Goal: Task Accomplishment & Management: Manage account settings

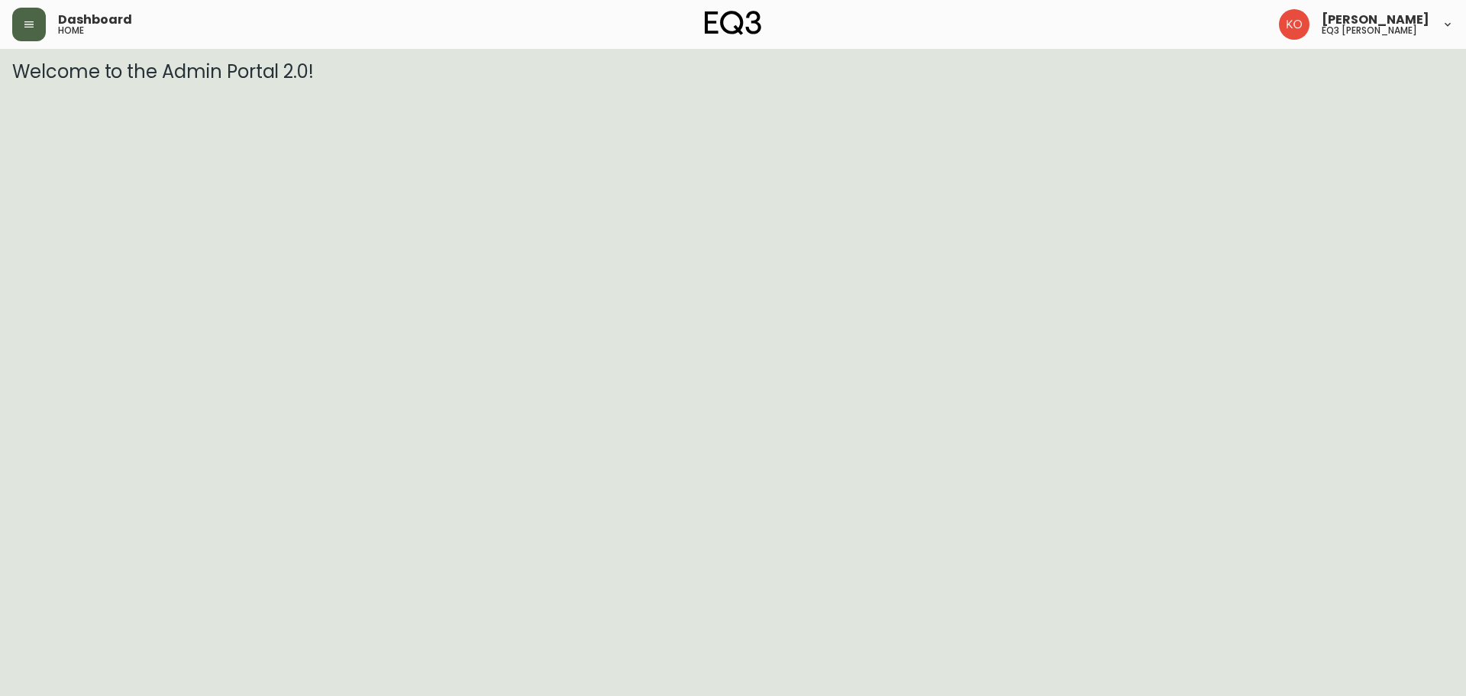
click at [41, 15] on button "button" at bounding box center [29, 25] width 34 height 34
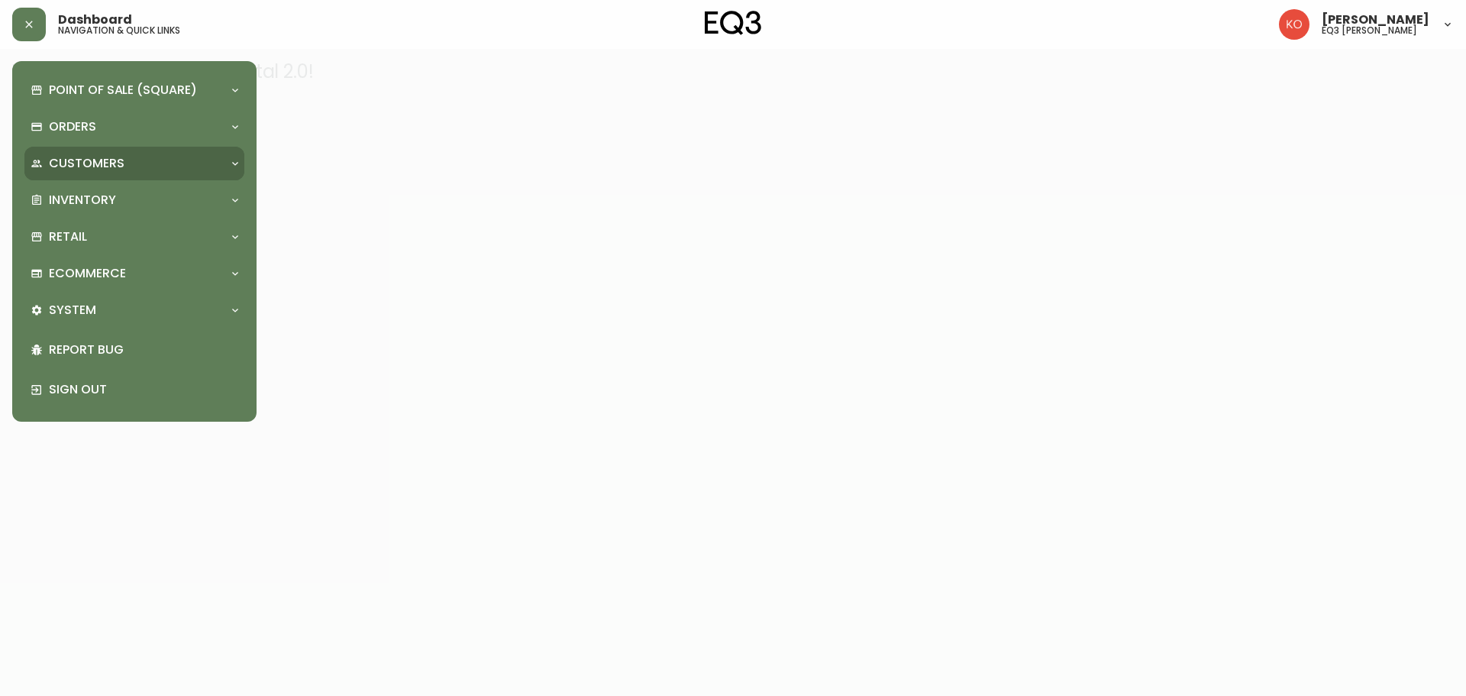
click at [144, 156] on div "Customers" at bounding box center [127, 163] width 192 height 17
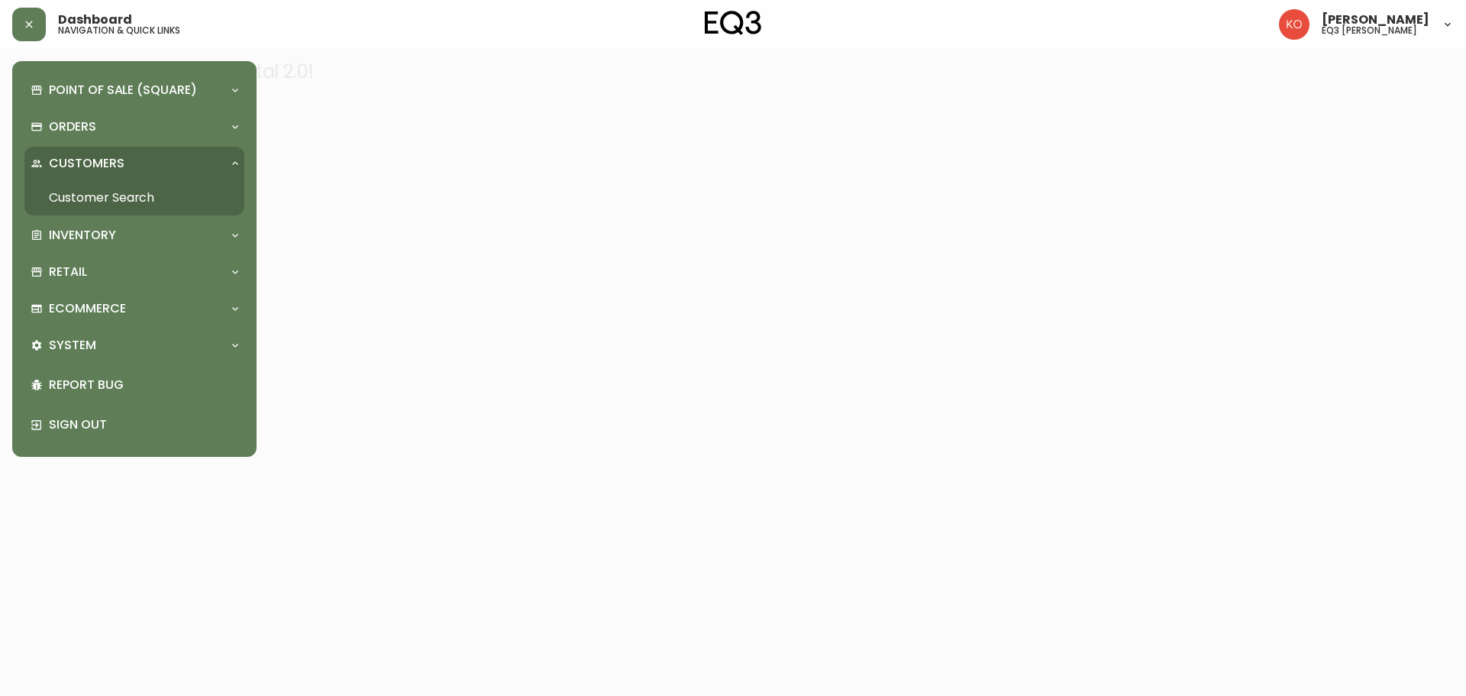
click at [145, 186] on link "Customer Search" at bounding box center [134, 197] width 220 height 35
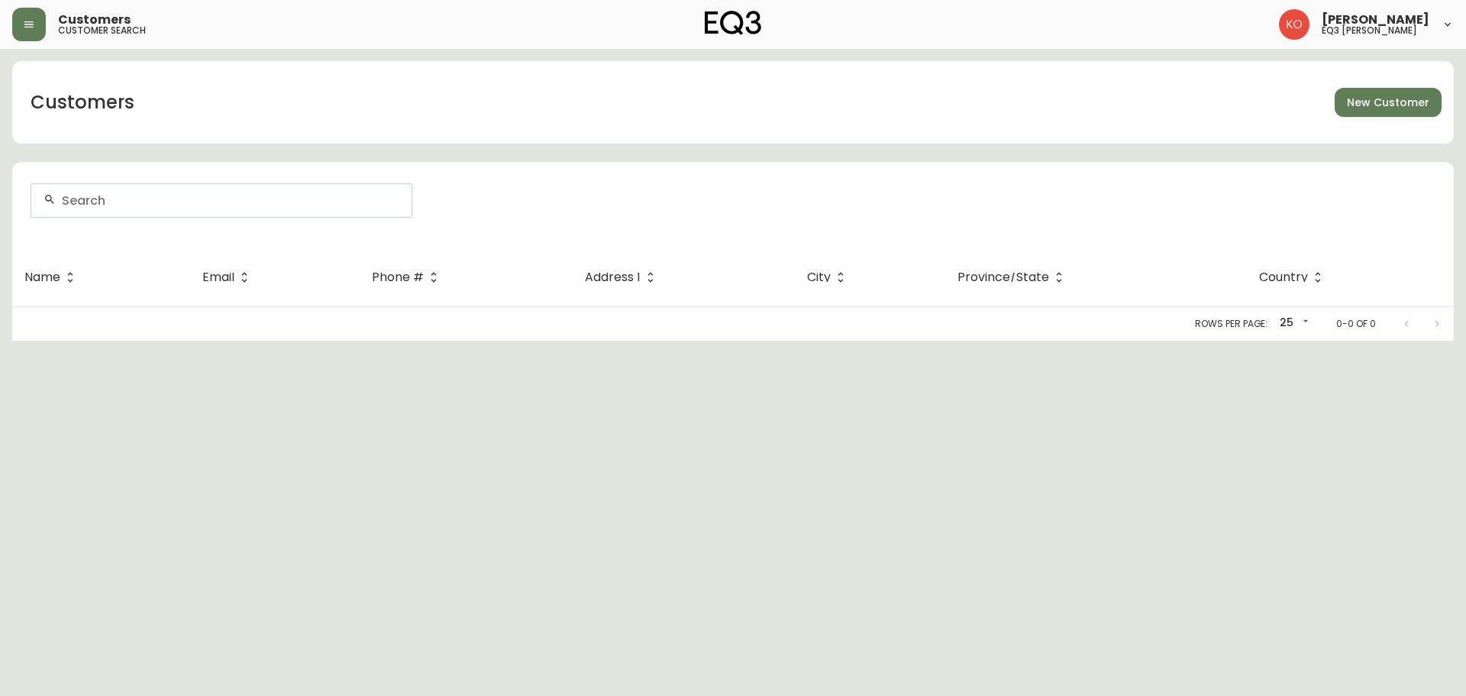
click at [357, 202] on input "text" at bounding box center [230, 200] width 337 height 15
type input "[PERSON_NAME]"
click at [110, 277] on span "VERONIQUE" at bounding box center [84, 282] width 69 height 18
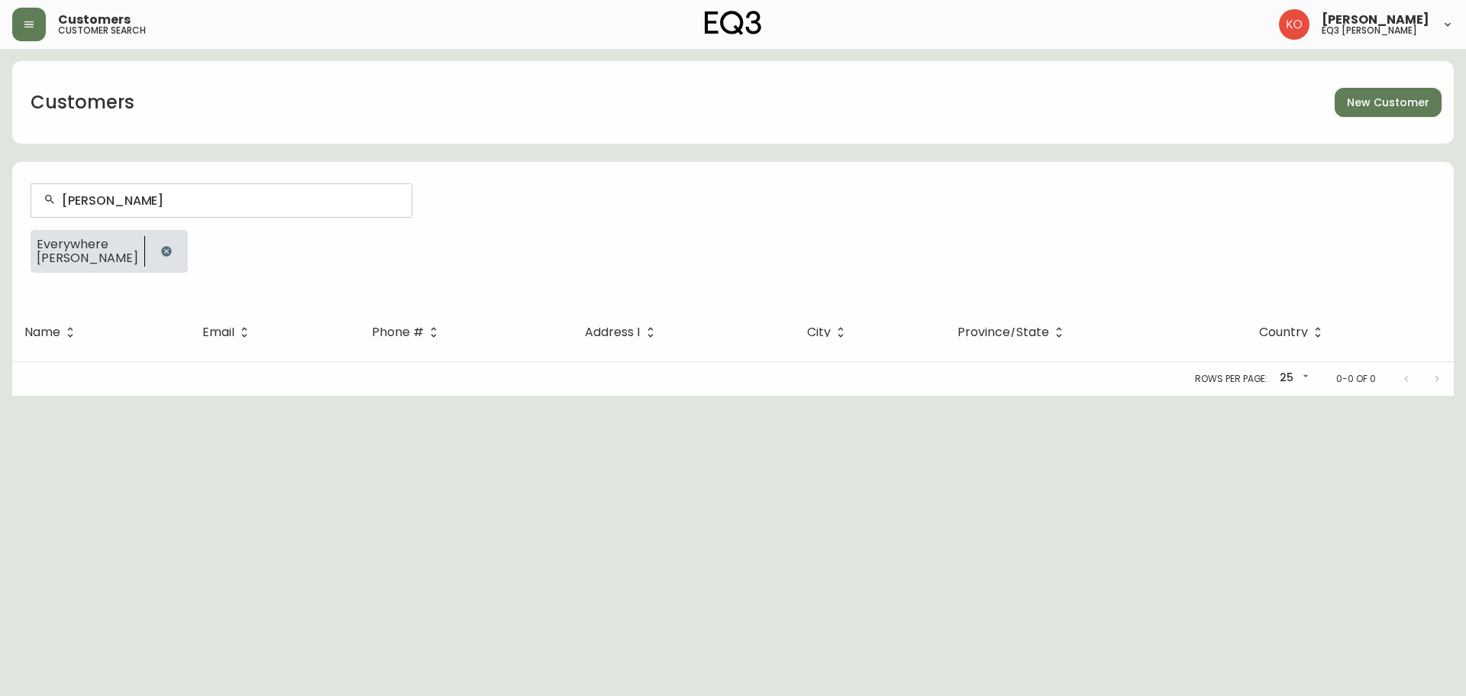
click at [91, 251] on span "[PERSON_NAME]" at bounding box center [88, 258] width 102 height 14
click at [1296, 374] on body "Customers customer search [PERSON_NAME] eq3 laval - [PERSON_NAME] Customers New…" at bounding box center [733, 197] width 1466 height 395
click at [1223, 450] on div at bounding box center [733, 348] width 1466 height 696
click at [182, 248] on button "button" at bounding box center [166, 251] width 31 height 31
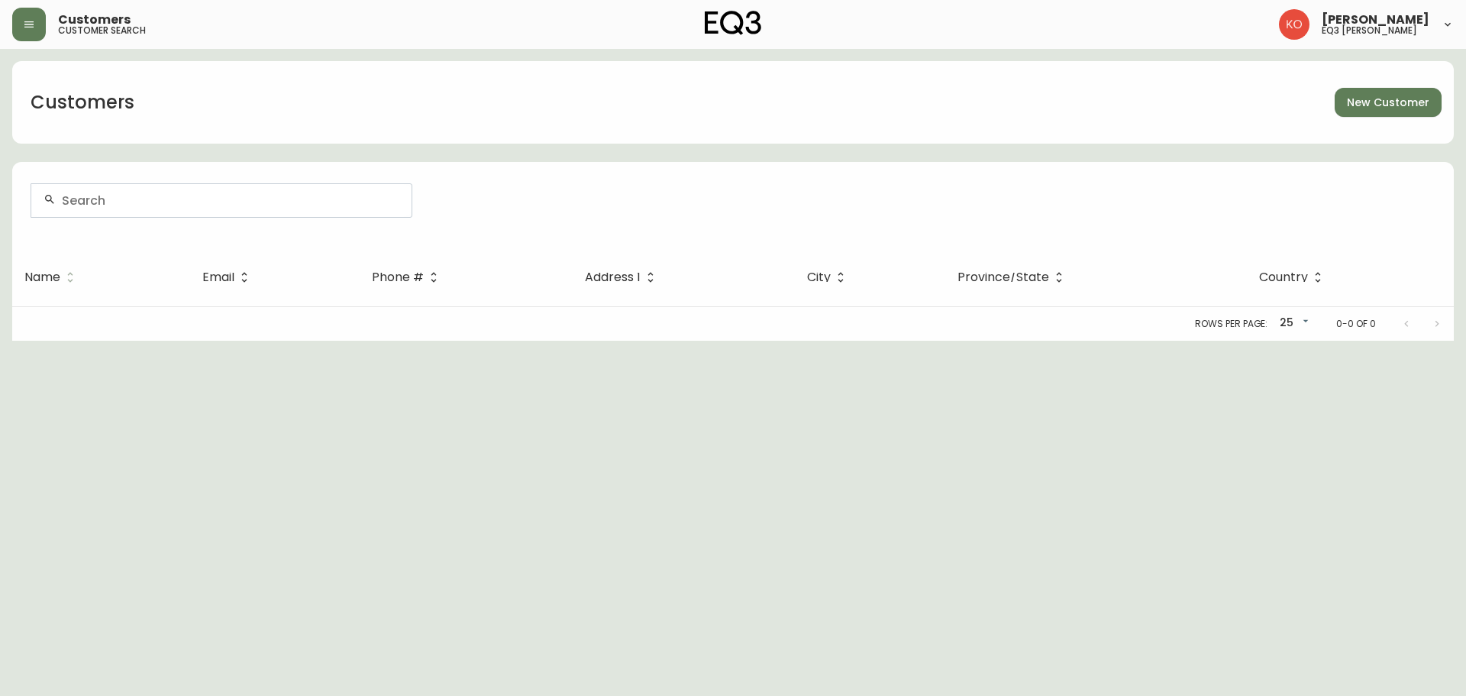
click at [73, 277] on icon at bounding box center [70, 277] width 14 height 14
click at [34, 31] on button "button" at bounding box center [29, 25] width 34 height 34
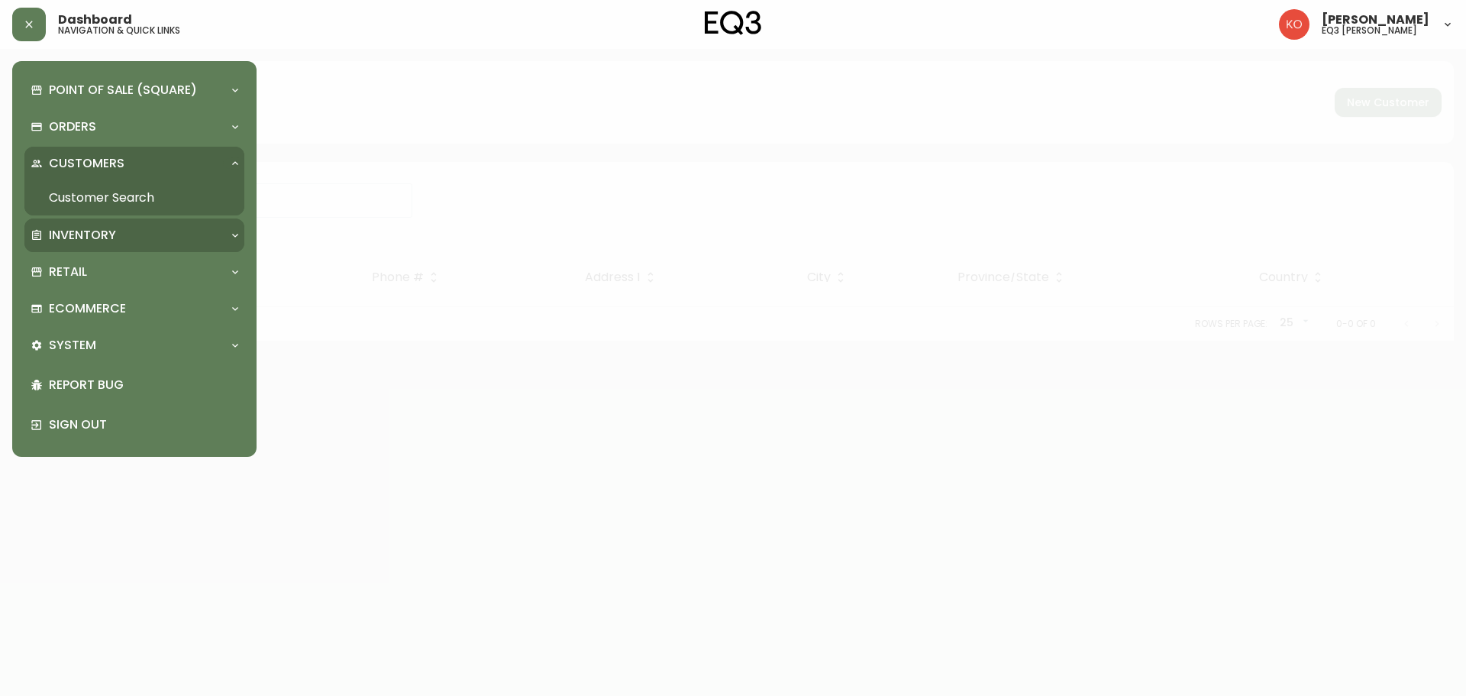
click at [94, 243] on p "Inventory" at bounding box center [82, 235] width 67 height 17
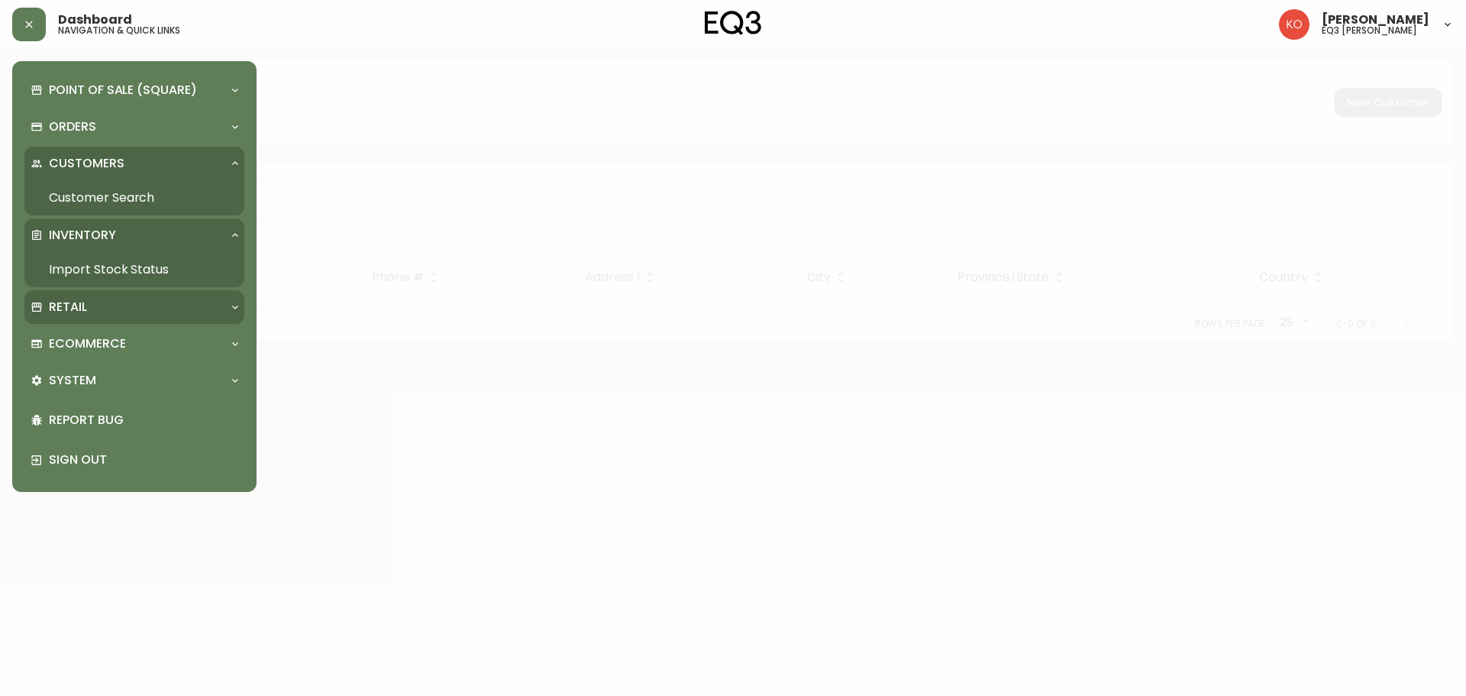
click at [92, 308] on div "Retail" at bounding box center [127, 307] width 192 height 17
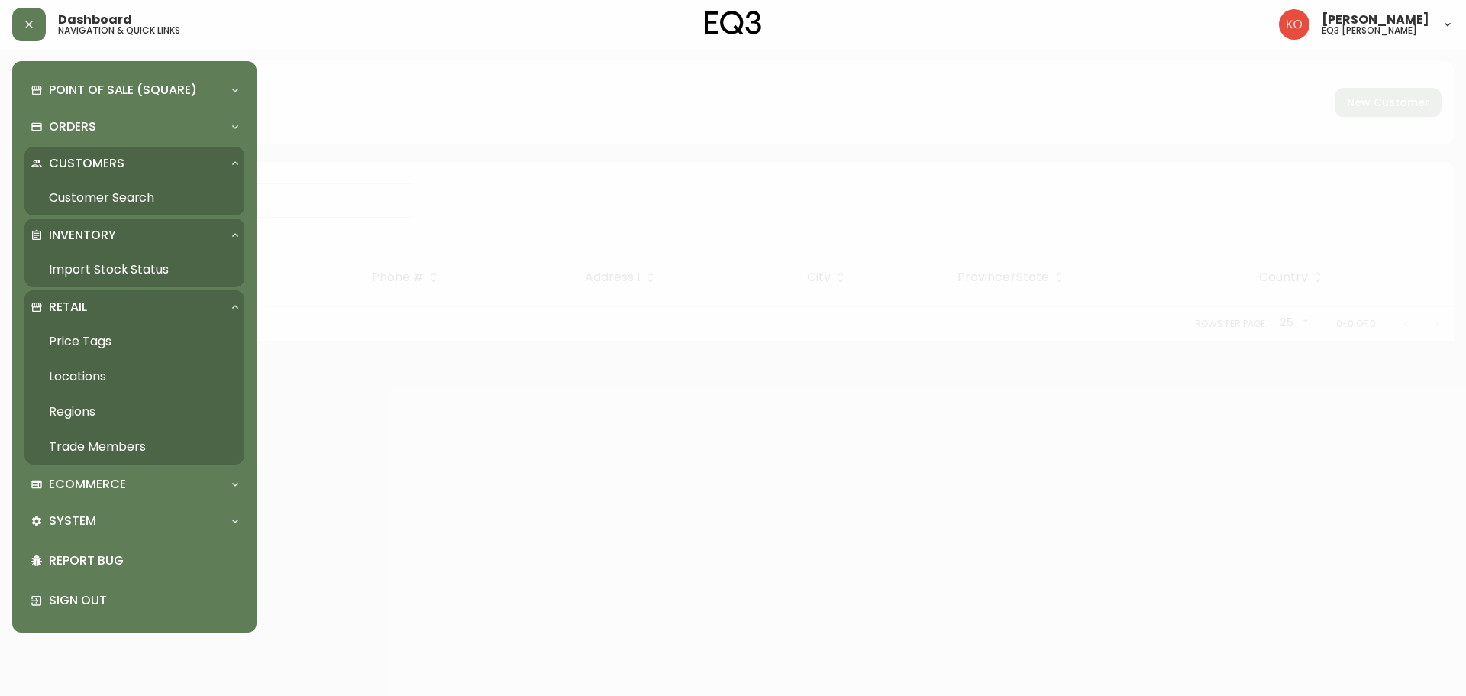
click at [109, 450] on link "Trade Members" at bounding box center [134, 446] width 220 height 35
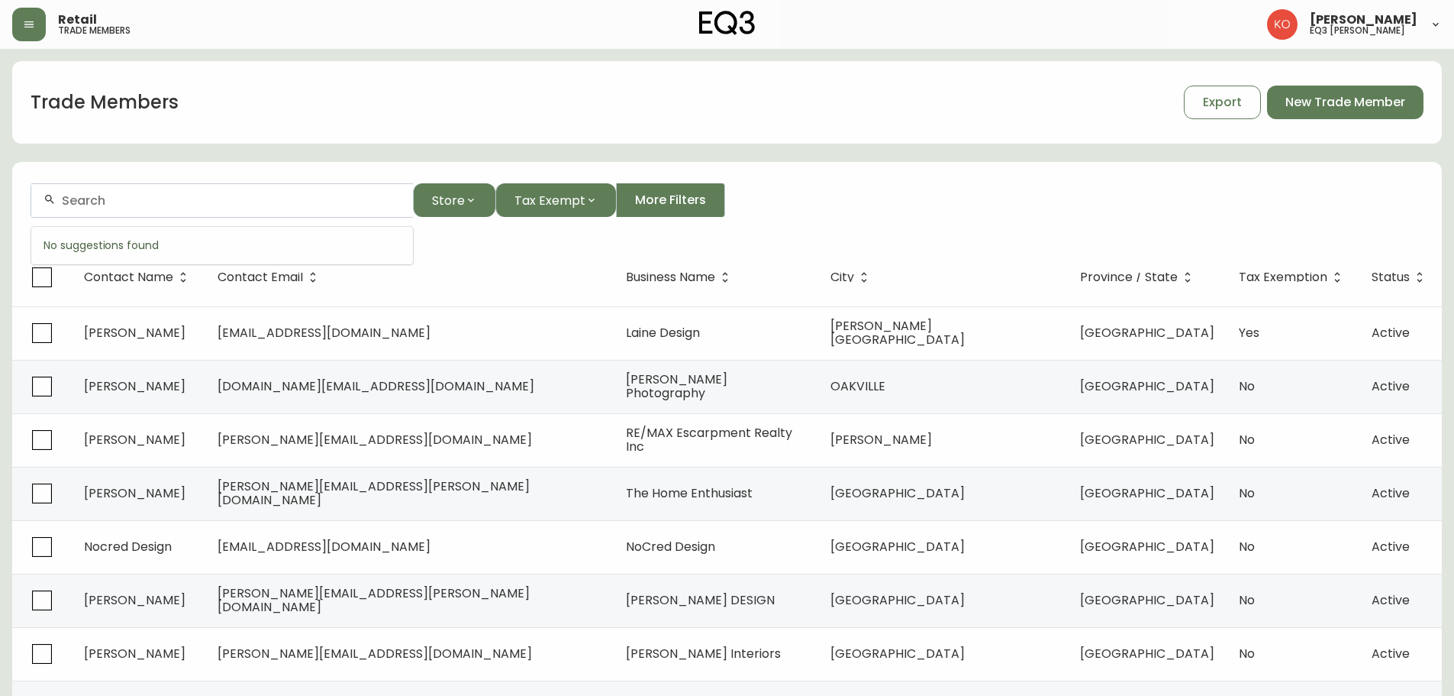
click at [190, 199] on input "text" at bounding box center [231, 200] width 339 height 15
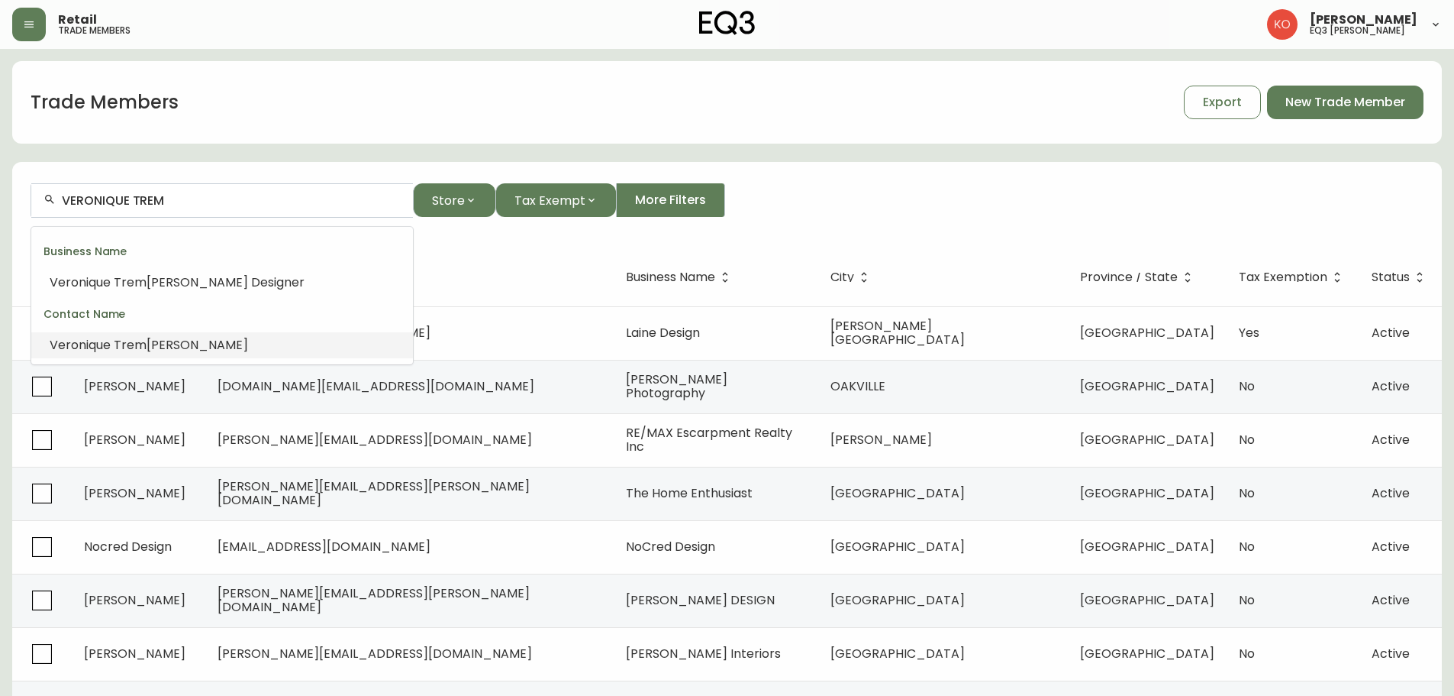
click at [147, 354] on li "Veronique Trem [PERSON_NAME]" at bounding box center [222, 345] width 382 height 26
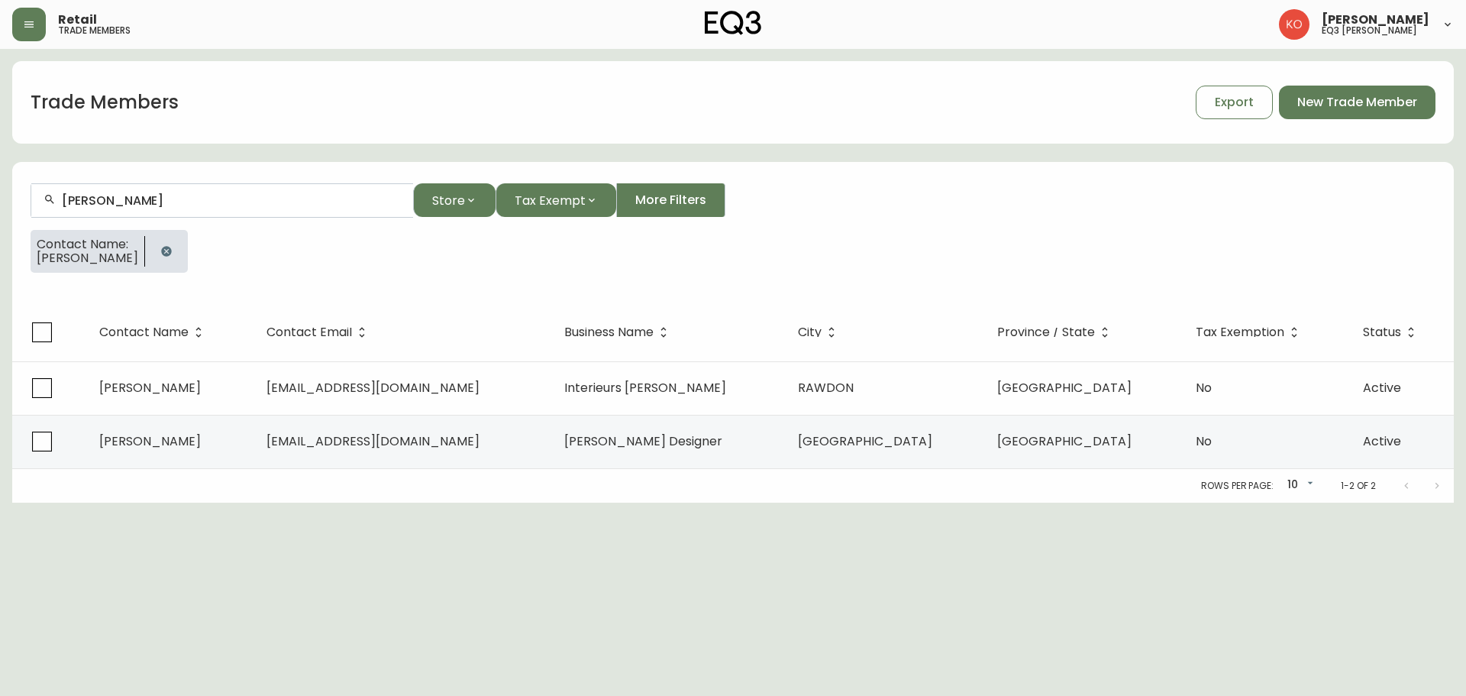
type input "[PERSON_NAME]"
click at [235, 502] on html "Retail trade members [PERSON_NAME] eq3 laval - [PERSON_NAME] Trade Members Expo…" at bounding box center [733, 251] width 1466 height 502
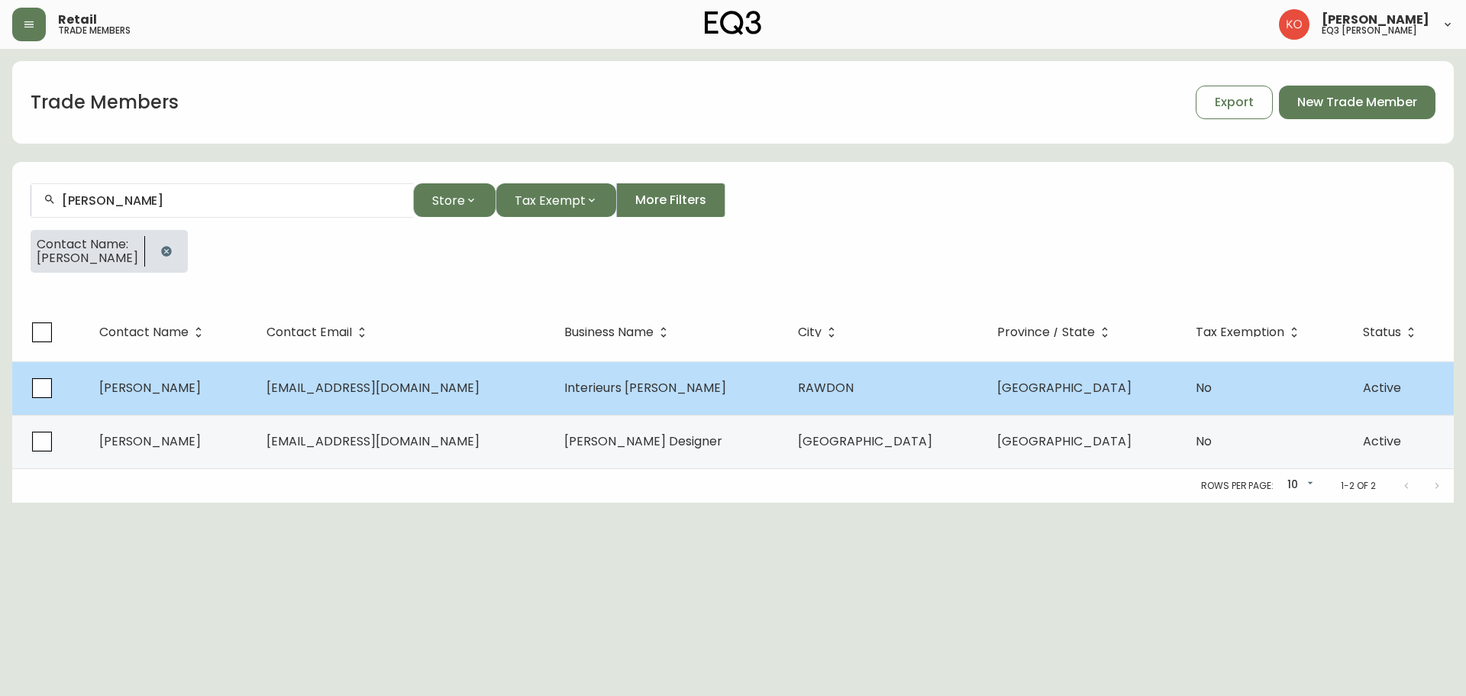
click at [442, 390] on span "[EMAIL_ADDRESS][DOMAIN_NAME]" at bounding box center [372, 388] width 213 height 18
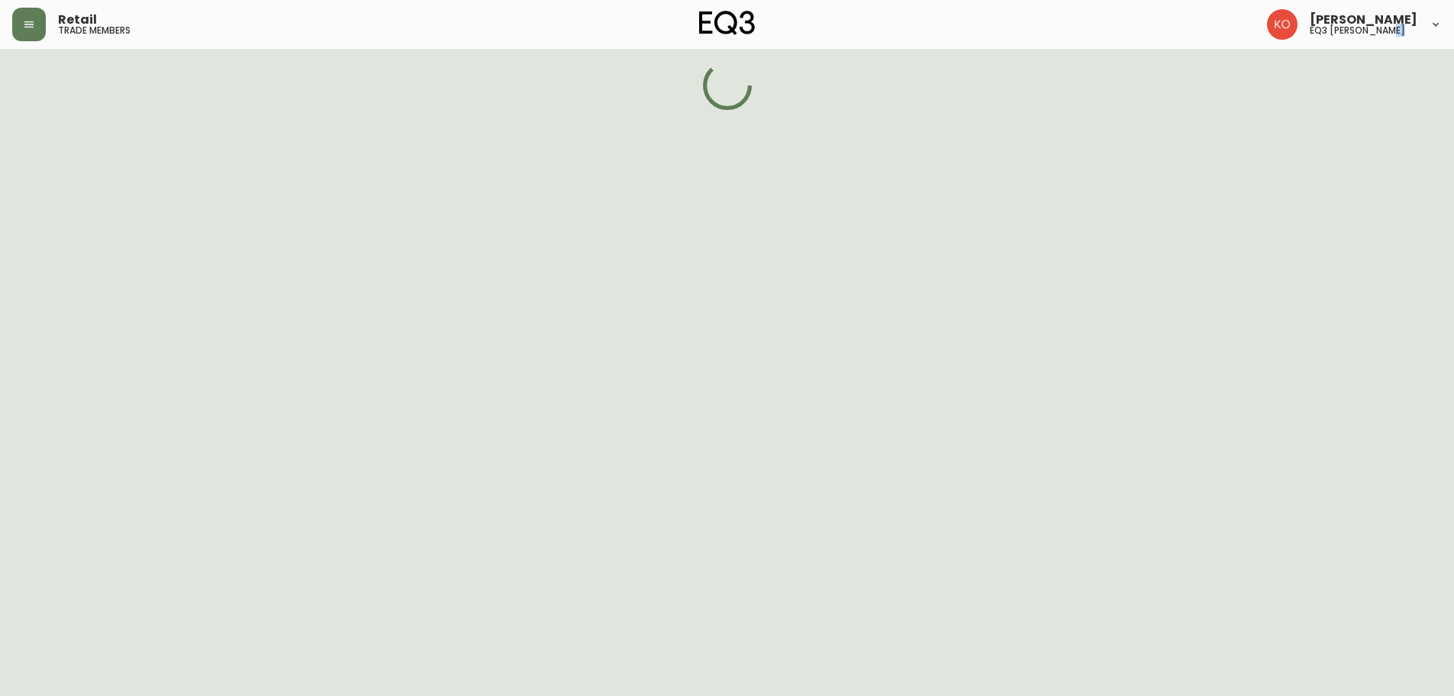
select select "QC"
select select "CA"
select select "CA_FR"
select select "Outreach from a Trade Rep"
select select "Interior Designer"
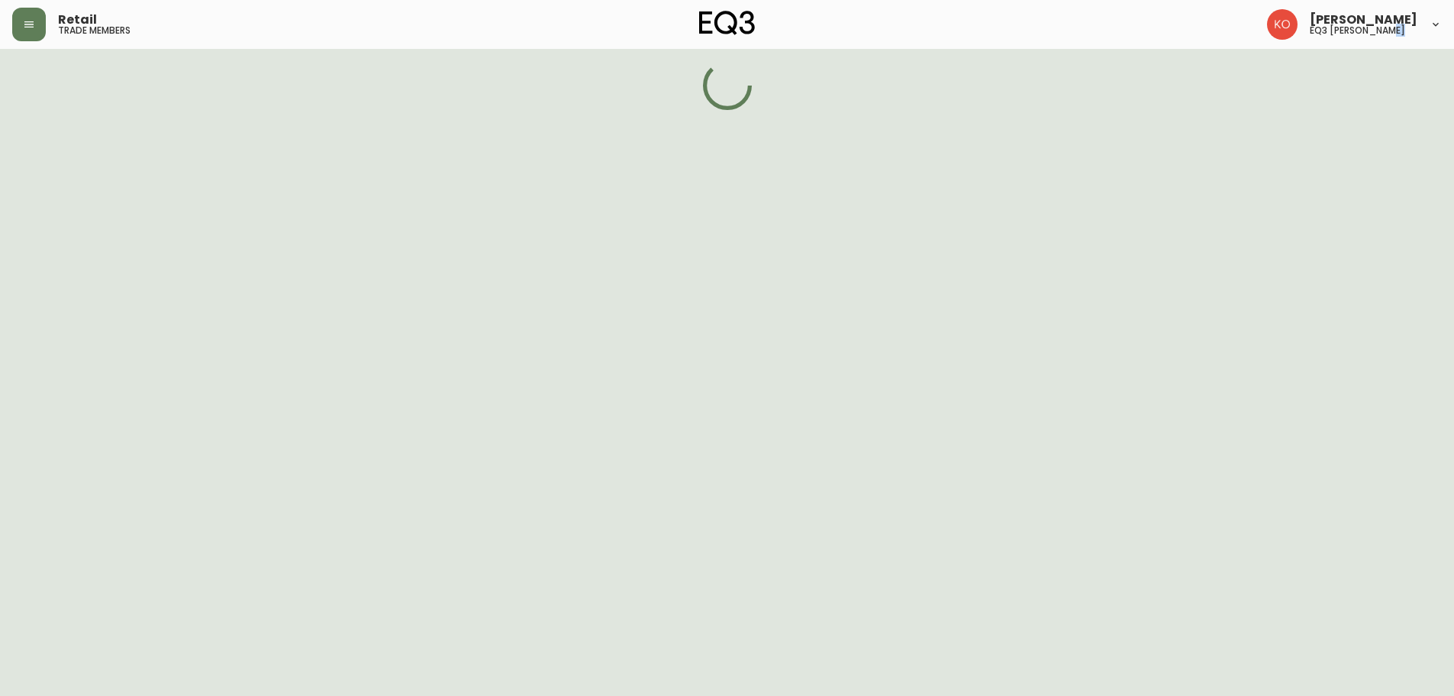
select select "false"
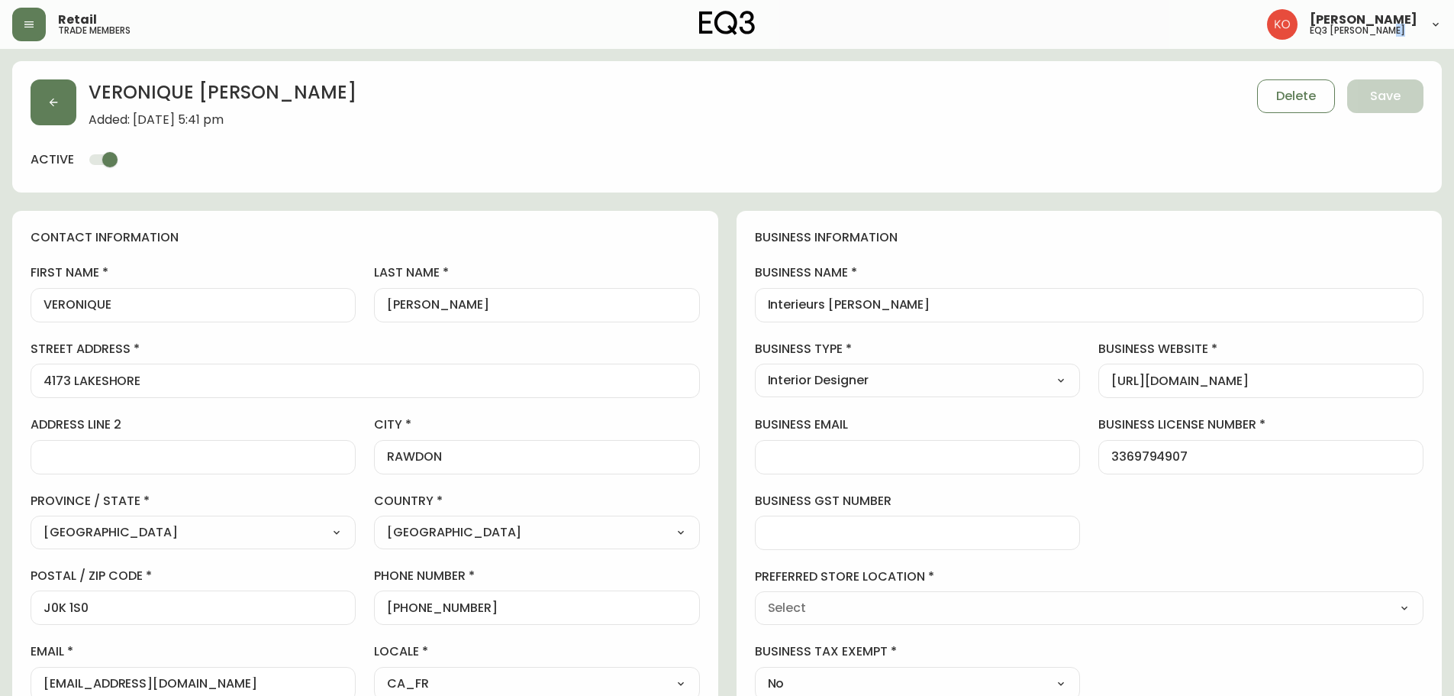
type input "EQ3 Laval - [PERSON_NAME]"
select select "cjw10z96v00hn6gs03cm74g2s"
click at [540, 250] on div "contact information first name VERONIQUE last name [PERSON_NAME][GEOGRAPHIC_DAT…" at bounding box center [365, 465] width 706 height 508
